Goal: Navigation & Orientation: Go to known website

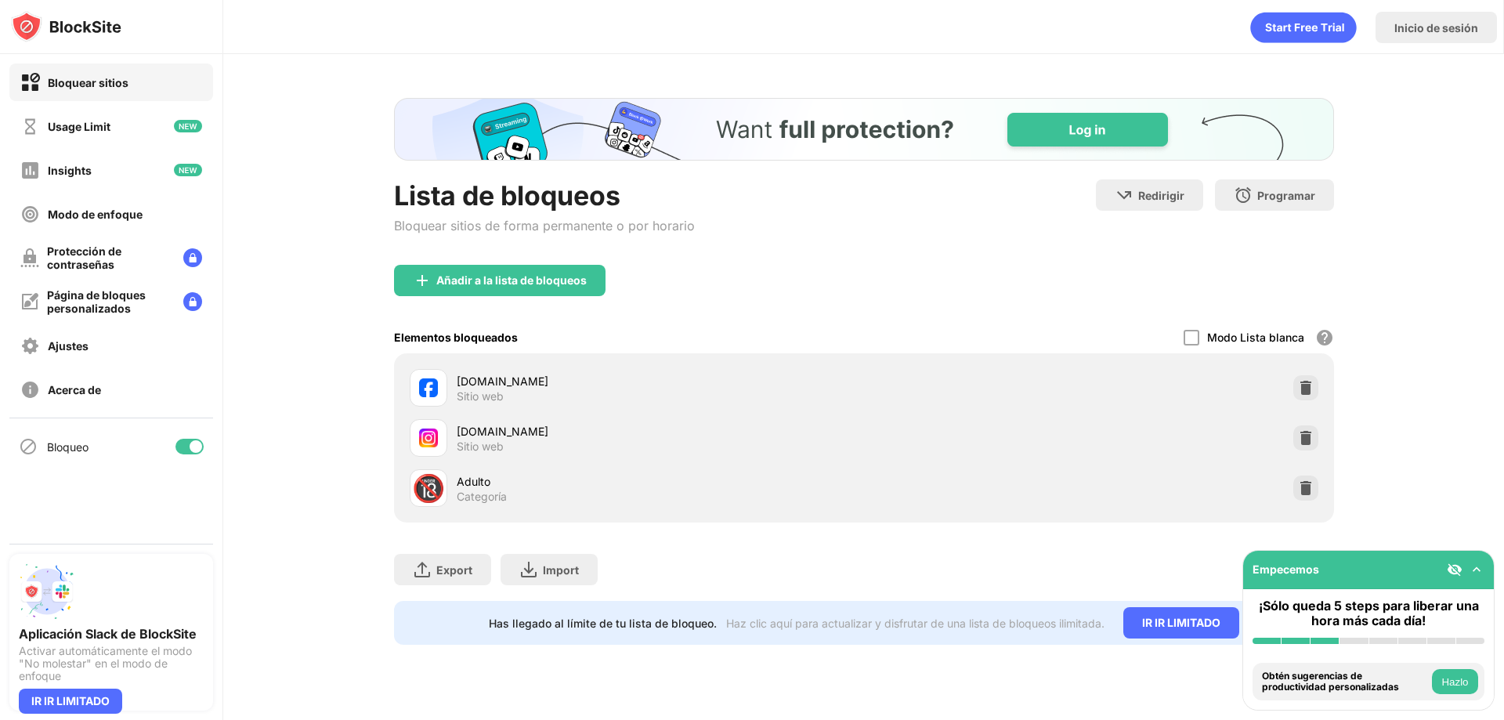
click at [185, 446] on div at bounding box center [190, 447] width 28 height 16
